Goal: Task Accomplishment & Management: Complete application form

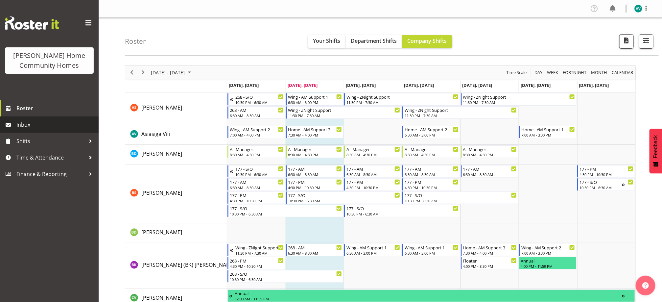
click at [30, 131] on link "Inbox" at bounding box center [49, 124] width 99 height 16
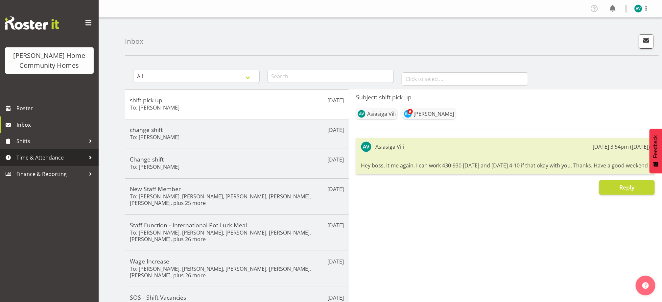
click at [57, 157] on span "Time & Attendance" at bounding box center [50, 158] width 69 height 10
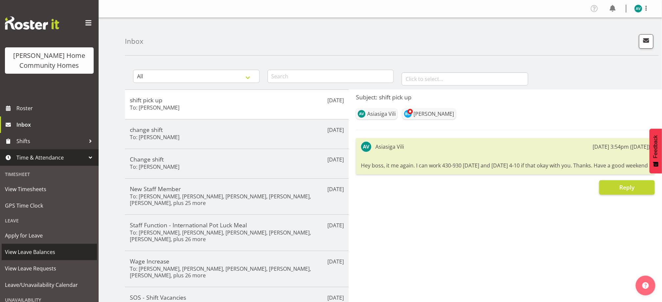
scroll to position [55, 0]
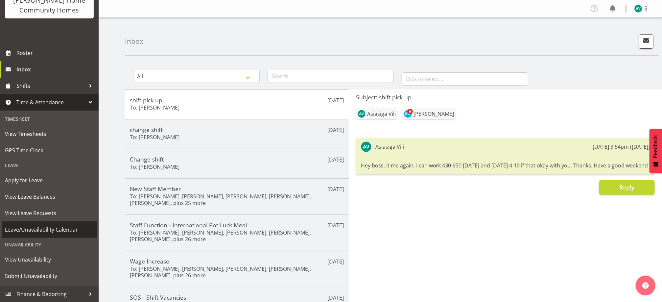
click at [42, 229] on span "Leave/Unavailability Calendar" at bounding box center [49, 230] width 89 height 10
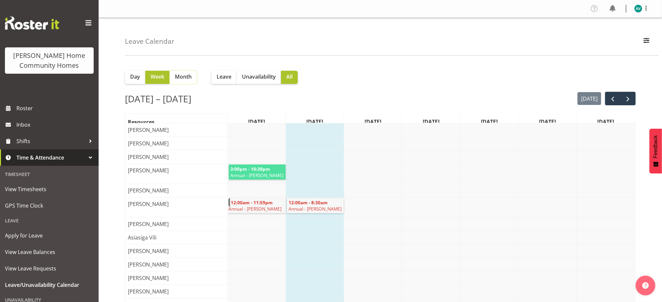
click at [180, 79] on span "Month" at bounding box center [183, 77] width 17 height 8
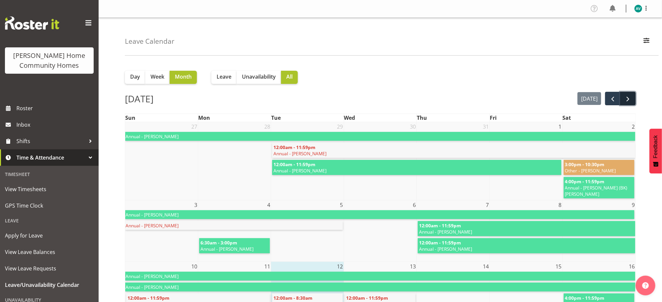
click at [627, 98] on span "next" at bounding box center [629, 99] width 8 height 8
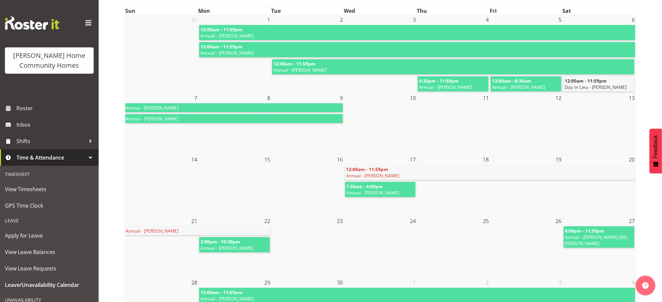
scroll to position [107, 0]
click at [349, 215] on td at bounding box center [380, 186] width 73 height 62
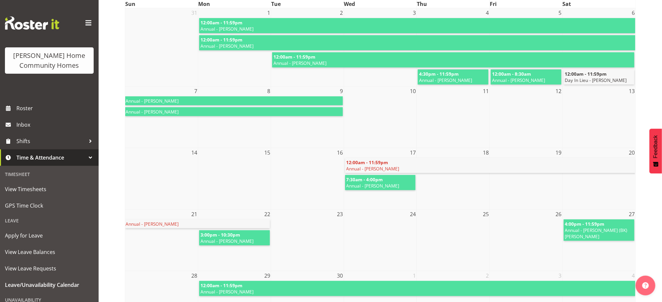
scroll to position [113, 0]
drag, startPoint x: 181, startPoint y: 73, endPoint x: 90, endPoint y: 98, distance: 93.8
click at [90, 98] on div "Henderson Home Community Homes Roster Inbox Shifts Time & Attendance Timesheet …" at bounding box center [331, 143] width 662 height 513
drag, startPoint x: 90, startPoint y: 98, endPoint x: 18, endPoint y: 123, distance: 76.4
click at [18, 123] on span "Inbox" at bounding box center [55, 125] width 79 height 10
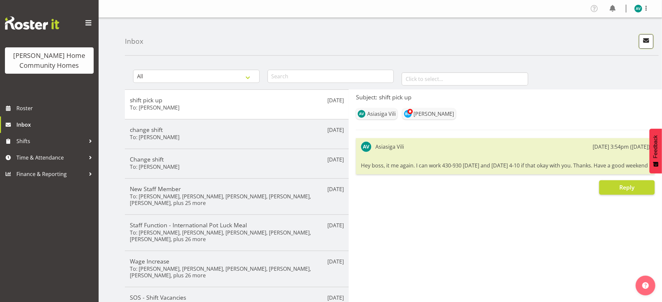
click at [648, 46] on button "button" at bounding box center [646, 41] width 14 height 14
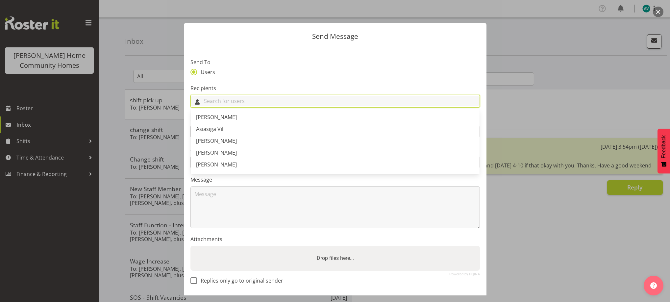
click at [319, 101] on input "text" at bounding box center [335, 101] width 289 height 10
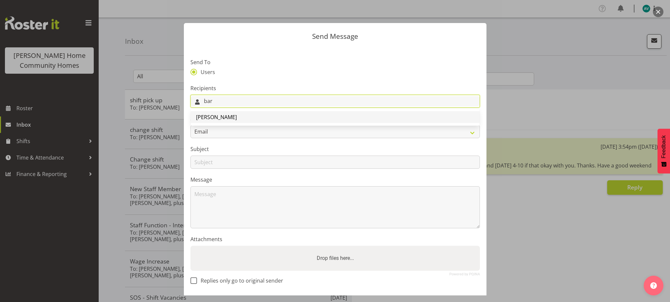
type input "bar"
click at [264, 118] on link "[PERSON_NAME]" at bounding box center [335, 117] width 289 height 12
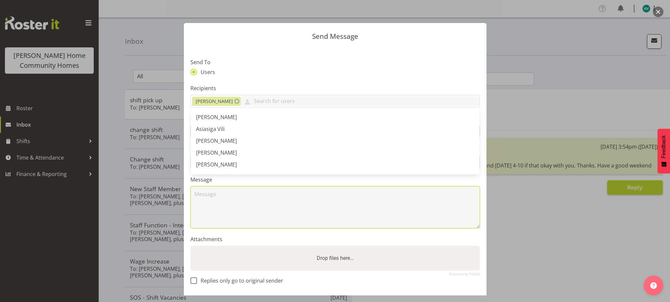
click at [263, 200] on textarea at bounding box center [334, 207] width 289 height 42
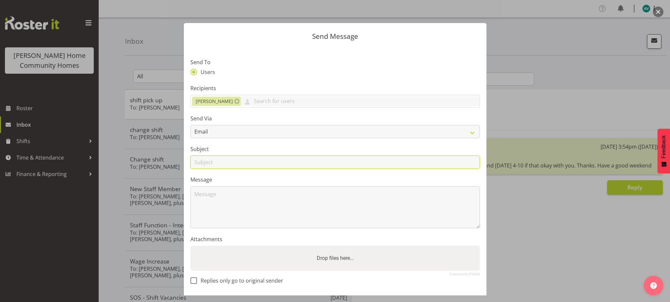
click at [238, 166] on input "text" at bounding box center [334, 162] width 289 height 13
type input "l"
type input "leave without pay"
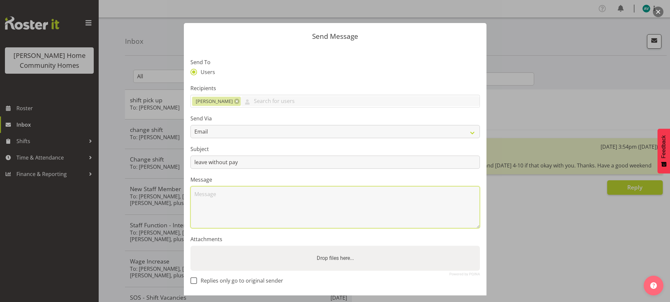
click at [215, 204] on textarea at bounding box center [334, 207] width 289 height 42
type textarea "Ca"
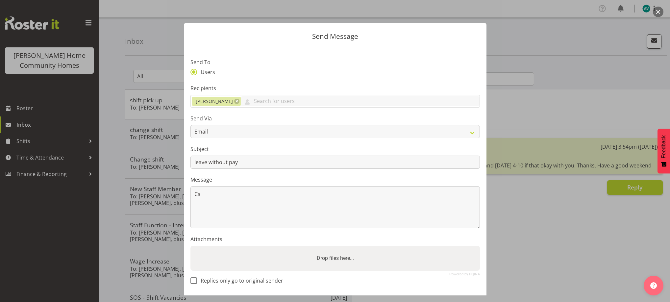
click at [27, 160] on div at bounding box center [335, 151] width 670 height 302
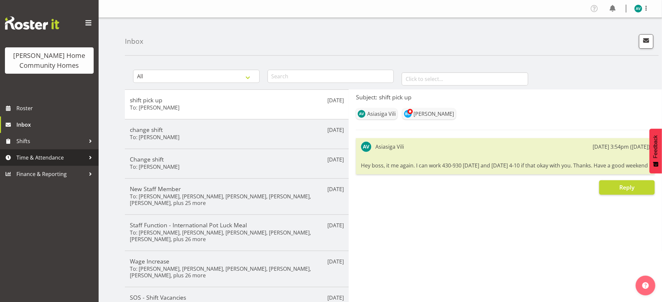
click at [42, 156] on span "Time & Attendance" at bounding box center [50, 158] width 69 height 10
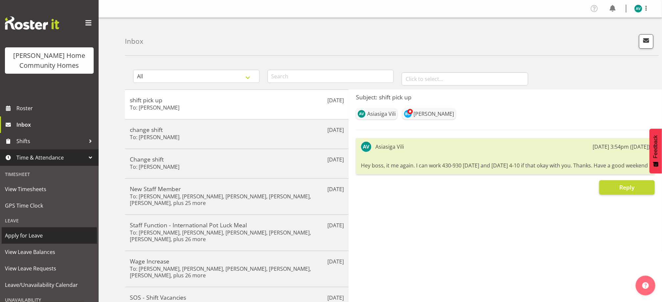
click at [30, 237] on span "Apply for Leave" at bounding box center [49, 236] width 89 height 10
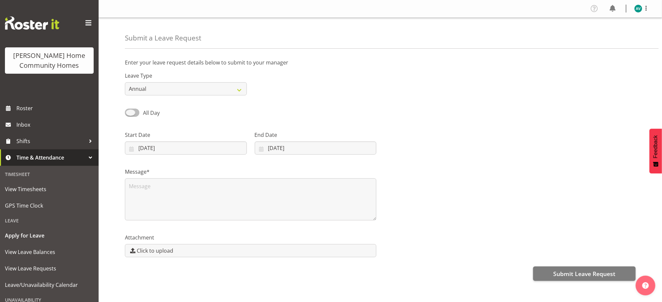
click at [148, 113] on span "All Day" at bounding box center [151, 112] width 17 height 7
click at [129, 113] on input "All Day" at bounding box center [127, 113] width 4 height 4
click at [148, 113] on span "Part Day" at bounding box center [153, 112] width 21 height 7
click at [129, 113] on input "Part Day" at bounding box center [127, 113] width 4 height 4
checkbox input "false"
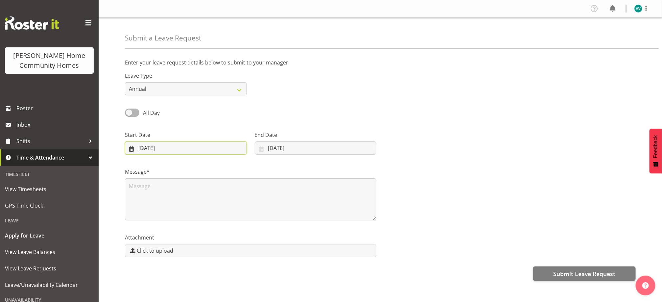
click at [220, 144] on input "12/08/2025" at bounding box center [186, 147] width 122 height 13
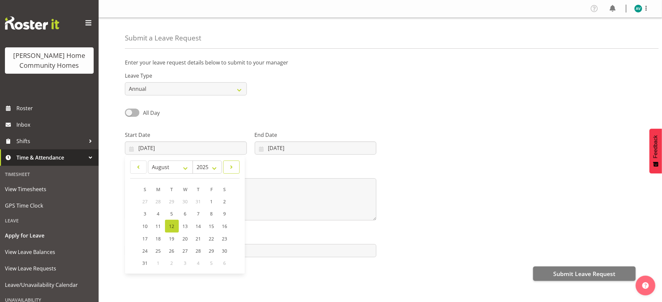
click at [235, 166] on span at bounding box center [232, 167] width 8 height 8
select select "8"
click at [149, 224] on link "14" at bounding box center [145, 226] width 13 height 12
type input "14/09/2025"
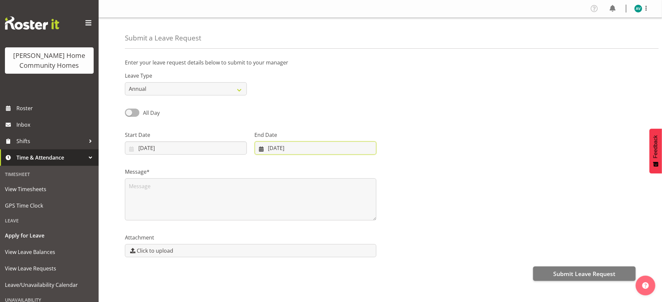
click at [287, 148] on input "12/08/2025" at bounding box center [316, 147] width 122 height 13
click at [344, 164] on span at bounding box center [347, 167] width 8 height 8
select select "8"
click at [282, 224] on span "15" at bounding box center [281, 226] width 5 height 6
type input "15/09/2025"
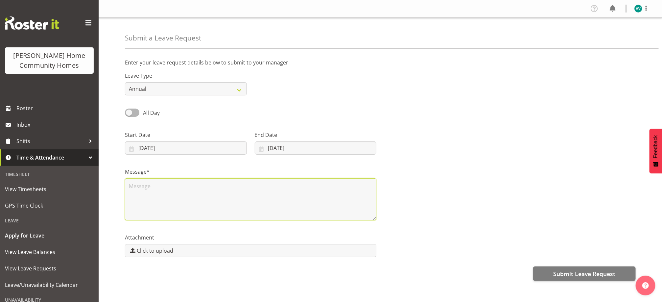
click at [303, 191] on textarea at bounding box center [251, 199] width 252 height 42
type textarea "V"
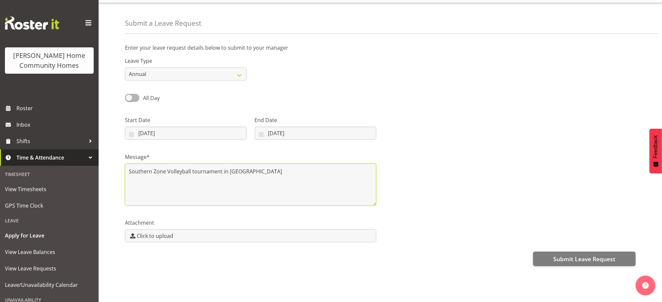
drag, startPoint x: 232, startPoint y: 164, endPoint x: 261, endPoint y: 185, distance: 35.1
click at [261, 185] on textarea "Southern Zone Volleyball tournament in chch" at bounding box center [251, 184] width 252 height 42
click at [250, 183] on textarea "Southern Zone Volleyball tournament in chch" at bounding box center [251, 184] width 252 height 42
click at [204, 188] on textarea "Southern Zone Volleyball tournament in chch I'm happy to pick up extra" at bounding box center [251, 184] width 252 height 42
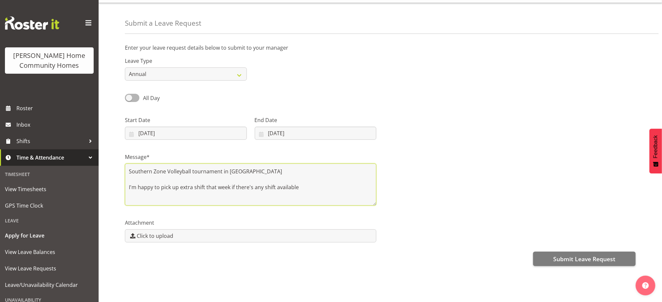
click at [315, 186] on textarea "Southern Zone Volleyball tournament in chch I'm happy to pick up extra shift th…" at bounding box center [251, 184] width 252 height 42
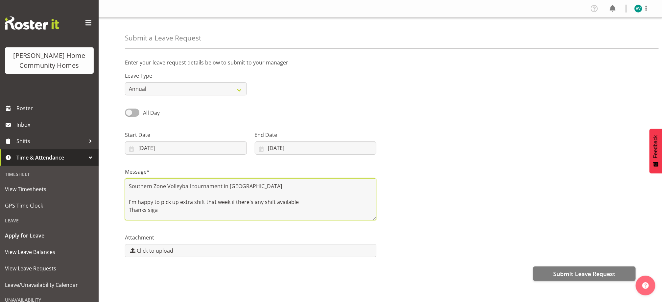
click at [252, 186] on textarea "Southern Zone Volleyball tournament in chch I'm happy to pick up extra shift th…" at bounding box center [251, 199] width 252 height 42
click at [217, 200] on textarea "Southern Zone Volleyball tournament in chch on the weekend I'm happy to pick up…" at bounding box center [251, 199] width 252 height 42
click at [268, 201] on textarea "Southern Zone Volleyball tournament in chch on the weekend I'm happy to pick up…" at bounding box center [251, 199] width 252 height 42
type textarea "Southern Zone Volleyball tournament in chch on the weekend I'm happy to pick up…"
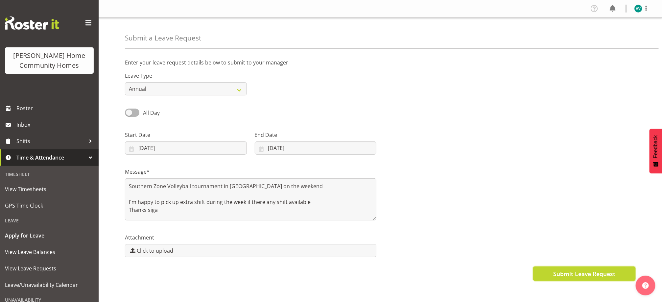
click at [551, 269] on button "Submit Leave Request" at bounding box center [585, 273] width 103 height 14
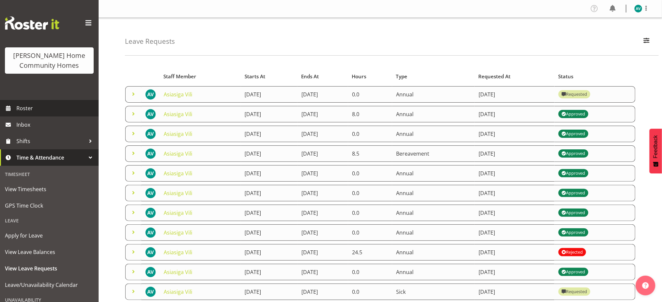
click at [42, 106] on span "Roster" at bounding box center [55, 108] width 79 height 10
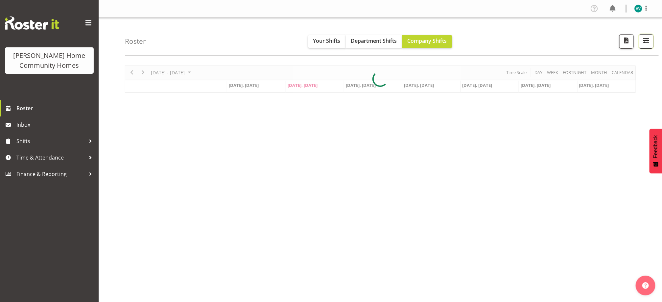
click at [647, 35] on button "button" at bounding box center [646, 41] width 14 height 14
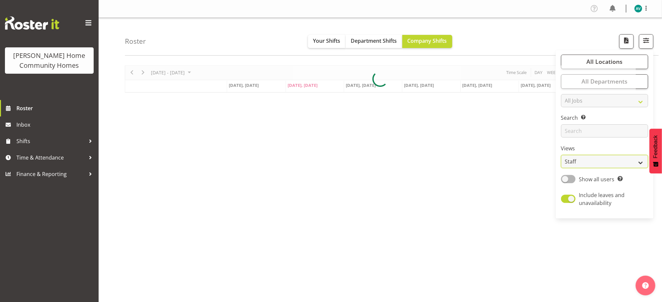
click at [586, 164] on select "Staff Role Shift - Horizontal Shift - Vertical Staff - Location" at bounding box center [604, 161] width 87 height 13
select select "role"
click at [561, 155] on select "Staff Role Shift - Horizontal Shift - Vertical Staff - Location" at bounding box center [604, 161] width 87 height 13
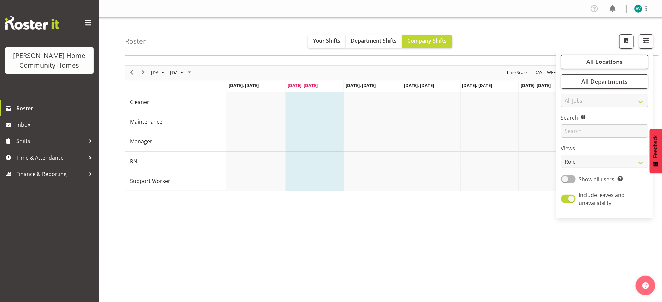
click at [566, 29] on div "Roster Your Shifts Department Shifts Company Shifts All Locations Clear [STREET…" at bounding box center [392, 37] width 534 height 38
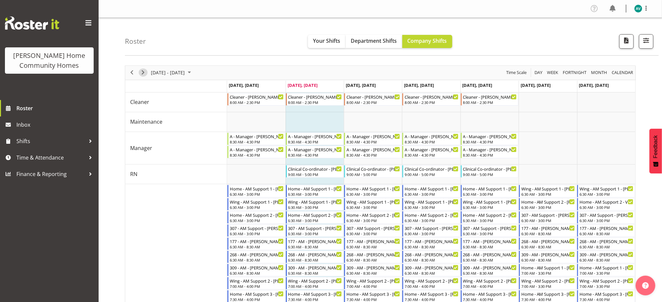
click at [142, 74] on span "Next" at bounding box center [143, 72] width 8 height 8
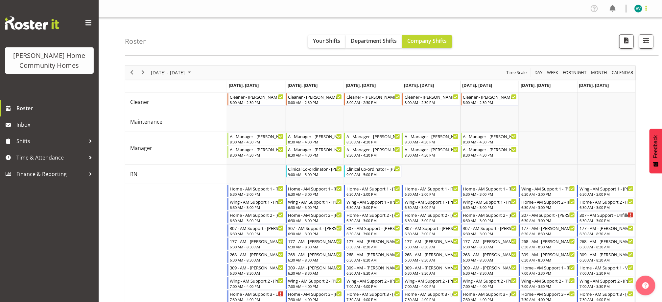
click at [647, 8] on span at bounding box center [647, 8] width 8 height 8
